Goal: Task Accomplishment & Management: Use online tool/utility

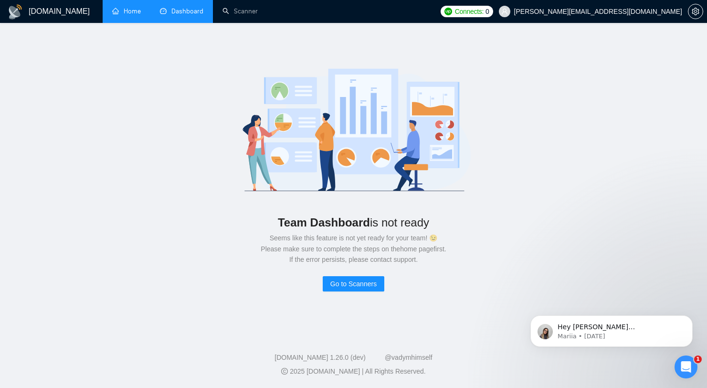
click at [134, 15] on link "Home" at bounding box center [126, 11] width 29 height 8
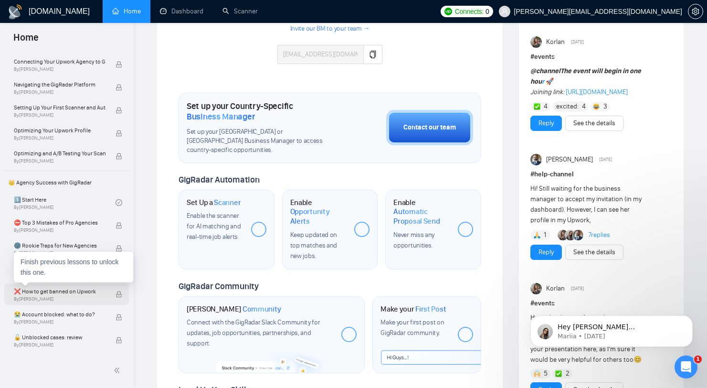
scroll to position [94, 0]
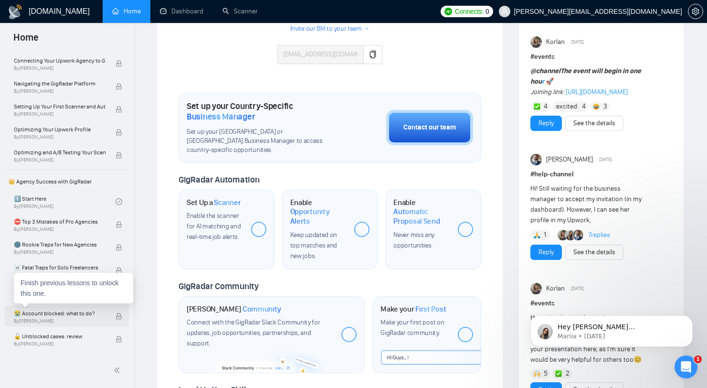
click at [66, 312] on span "😭 Account blocked: what to do?" at bounding box center [60, 314] width 92 height 10
click at [53, 311] on span "😭 Account blocked: what to do?" at bounding box center [60, 314] width 92 height 10
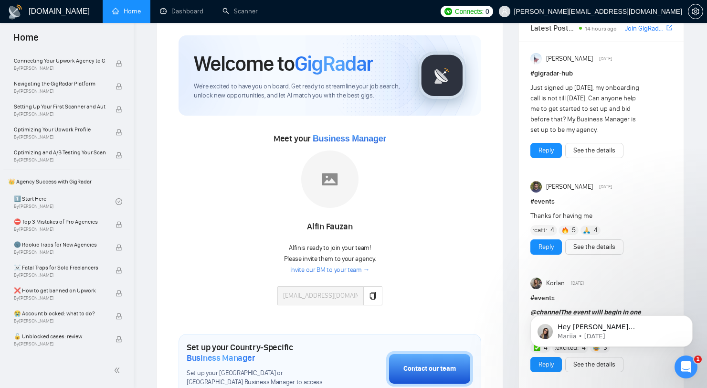
scroll to position [0, 0]
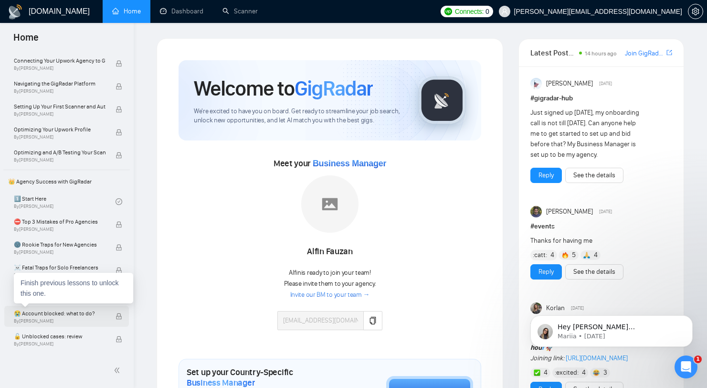
click at [53, 318] on span "By [PERSON_NAME]" at bounding box center [60, 321] width 92 height 6
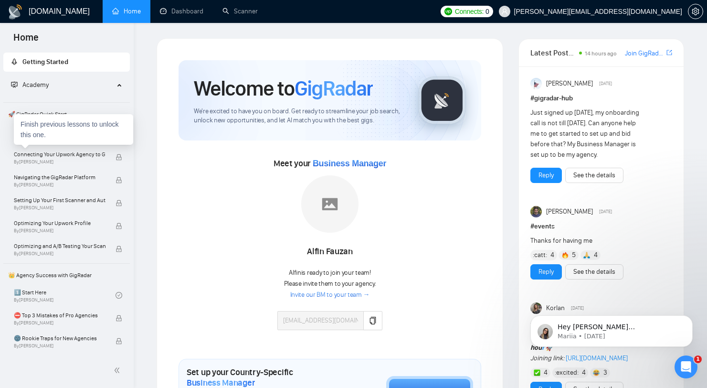
click at [76, 142] on div "Finish previous lessons to unlock this one." at bounding box center [73, 129] width 119 height 31
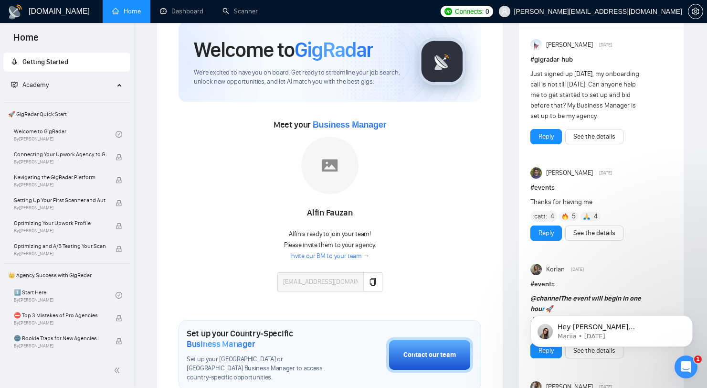
scroll to position [6, 0]
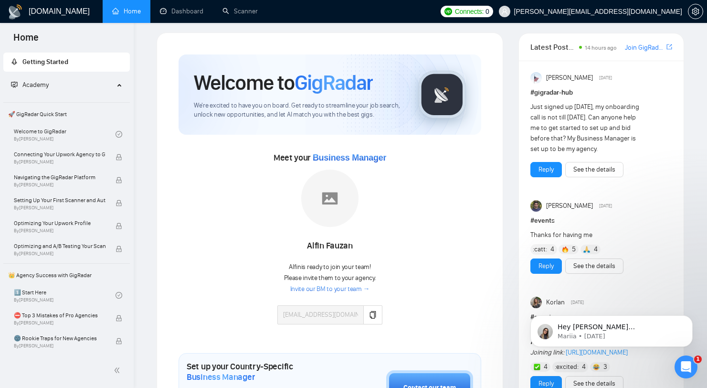
click at [335, 239] on div "[PERSON_NAME]" at bounding box center [329, 246] width 105 height 16
click at [334, 239] on div "[PERSON_NAME]" at bounding box center [329, 246] width 105 height 16
click at [333, 240] on div "[PERSON_NAME]" at bounding box center [329, 246] width 105 height 16
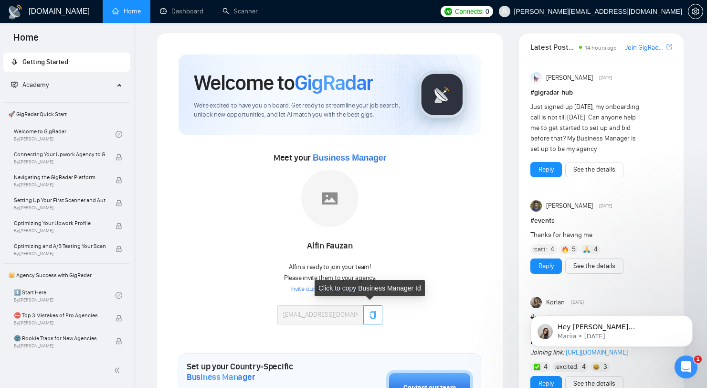
click at [369, 313] on icon "copy" at bounding box center [373, 315] width 8 height 8
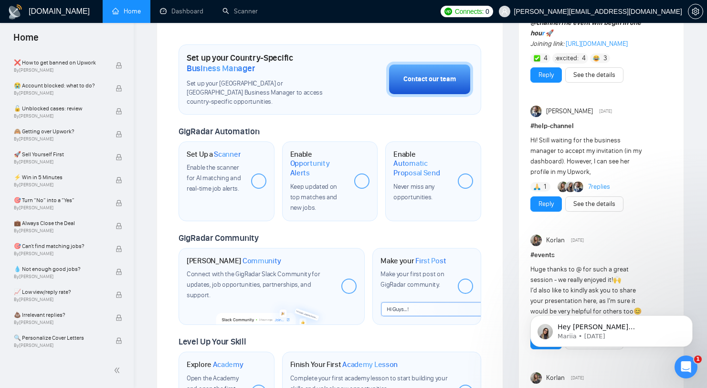
scroll to position [0, 0]
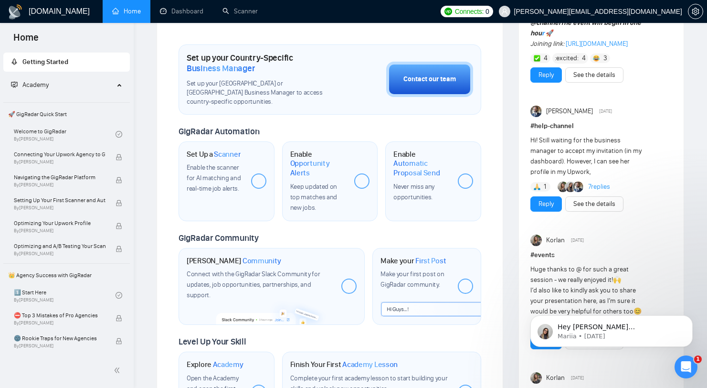
click at [60, 112] on span "🚀 GigRadar Quick Start" at bounding box center [66, 114] width 125 height 19
click at [59, 129] on link "Welcome to GigRadar By [PERSON_NAME]" at bounding box center [65, 134] width 102 height 21
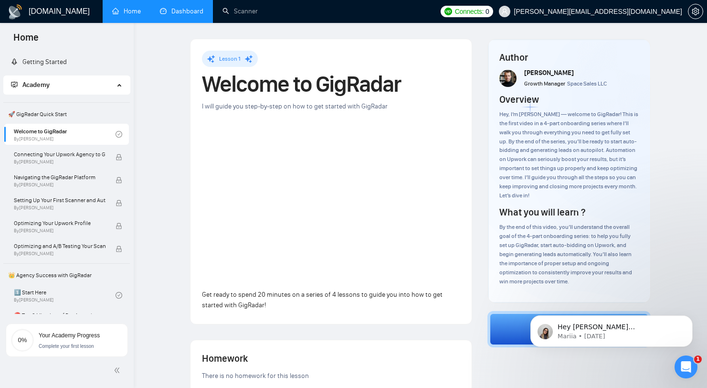
click at [178, 15] on link "Dashboard" at bounding box center [181, 11] width 43 height 8
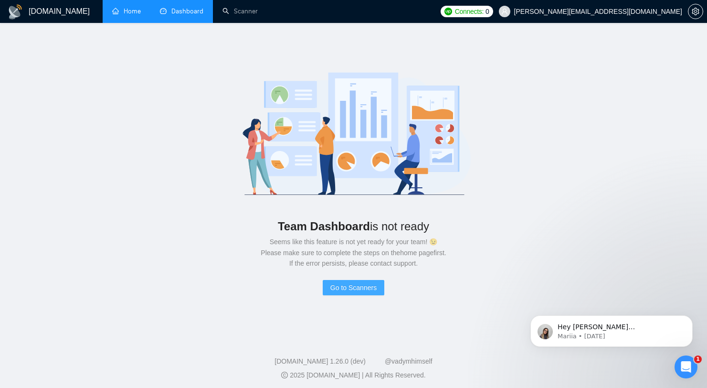
click at [323, 283] on button "Go to Scanners" at bounding box center [354, 287] width 62 height 15
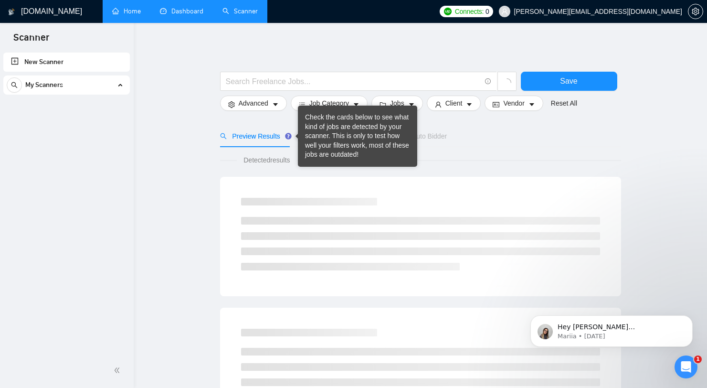
click at [291, 132] on div "Tooltip anchor" at bounding box center [288, 136] width 9 height 9
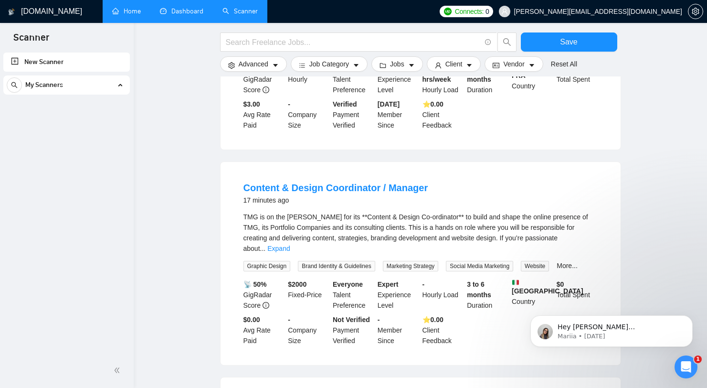
scroll to position [925, 0]
